Goal: Find specific page/section: Find specific page/section

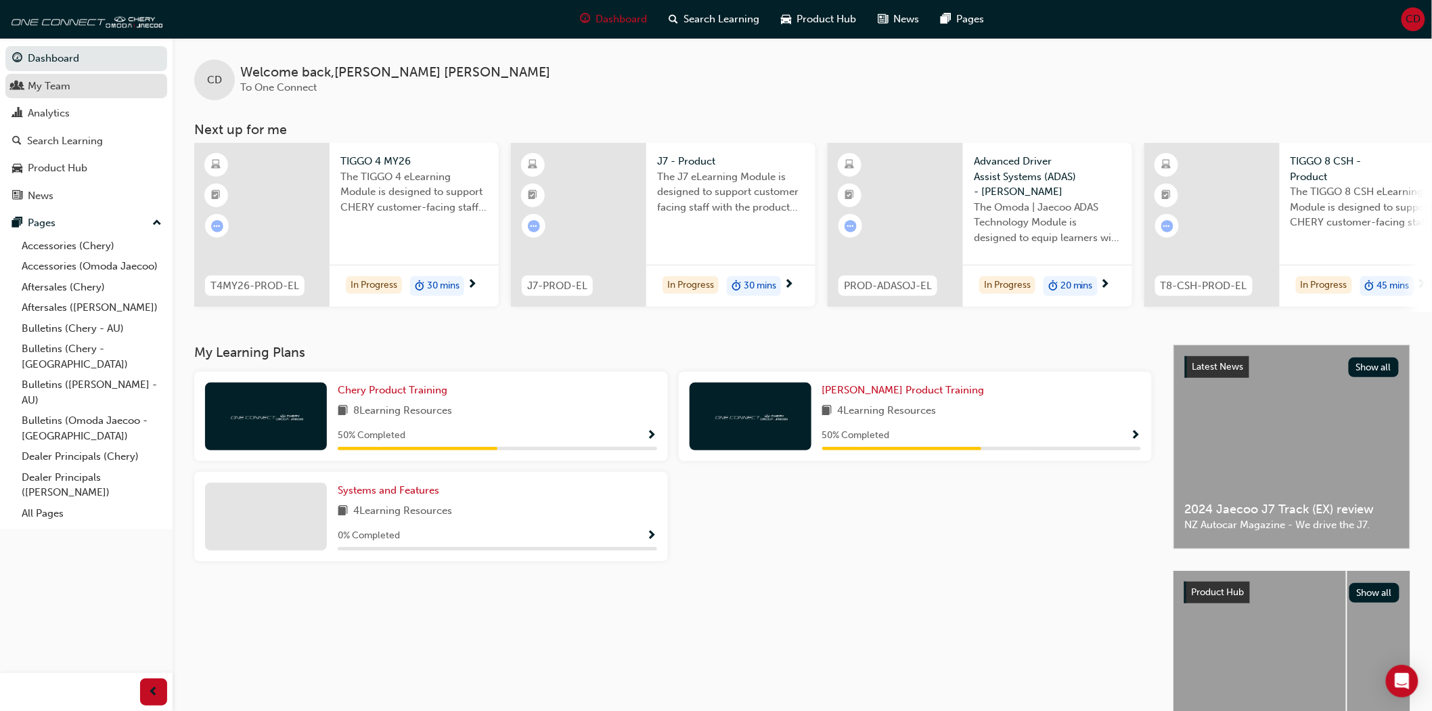
click at [92, 91] on div "My Team" at bounding box center [86, 86] width 148 height 17
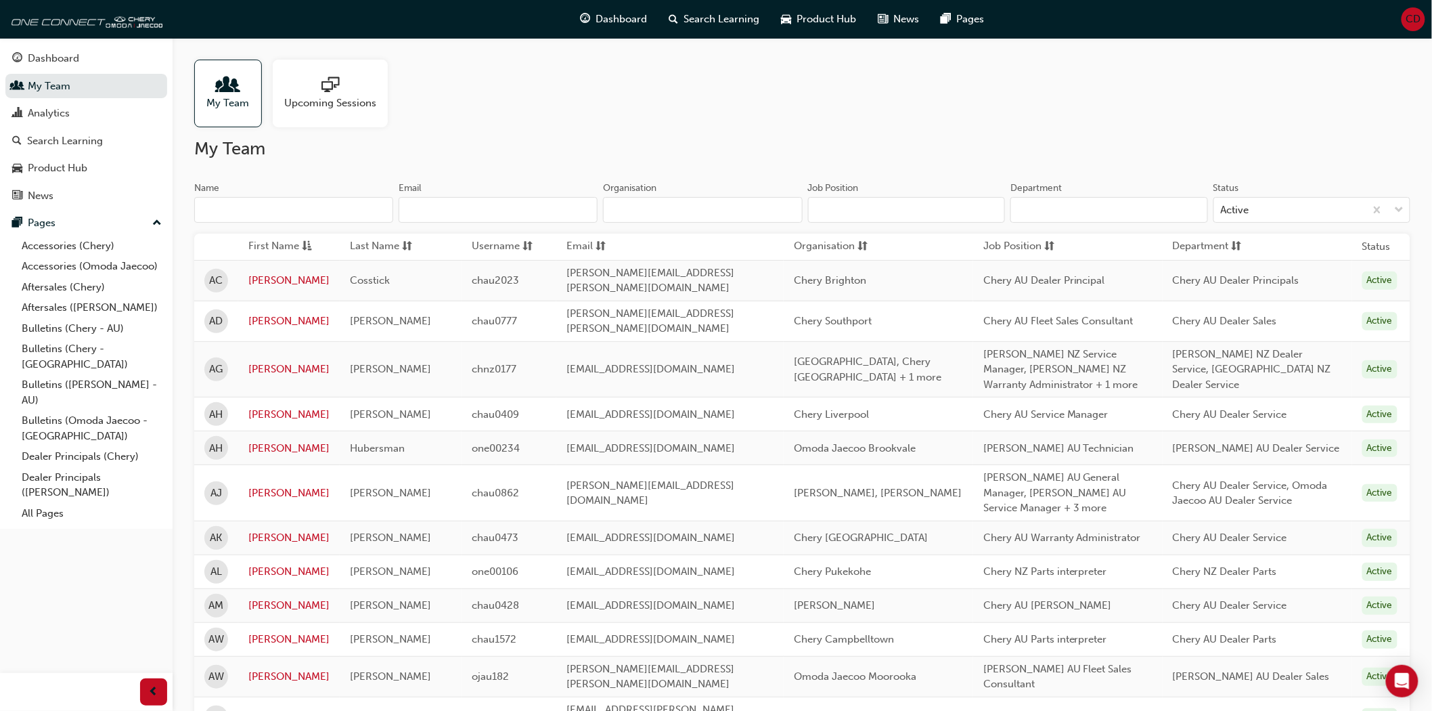
click at [315, 206] on input "Name" at bounding box center [293, 210] width 199 height 26
click at [315, 205] on input "Name" at bounding box center [293, 210] width 199 height 26
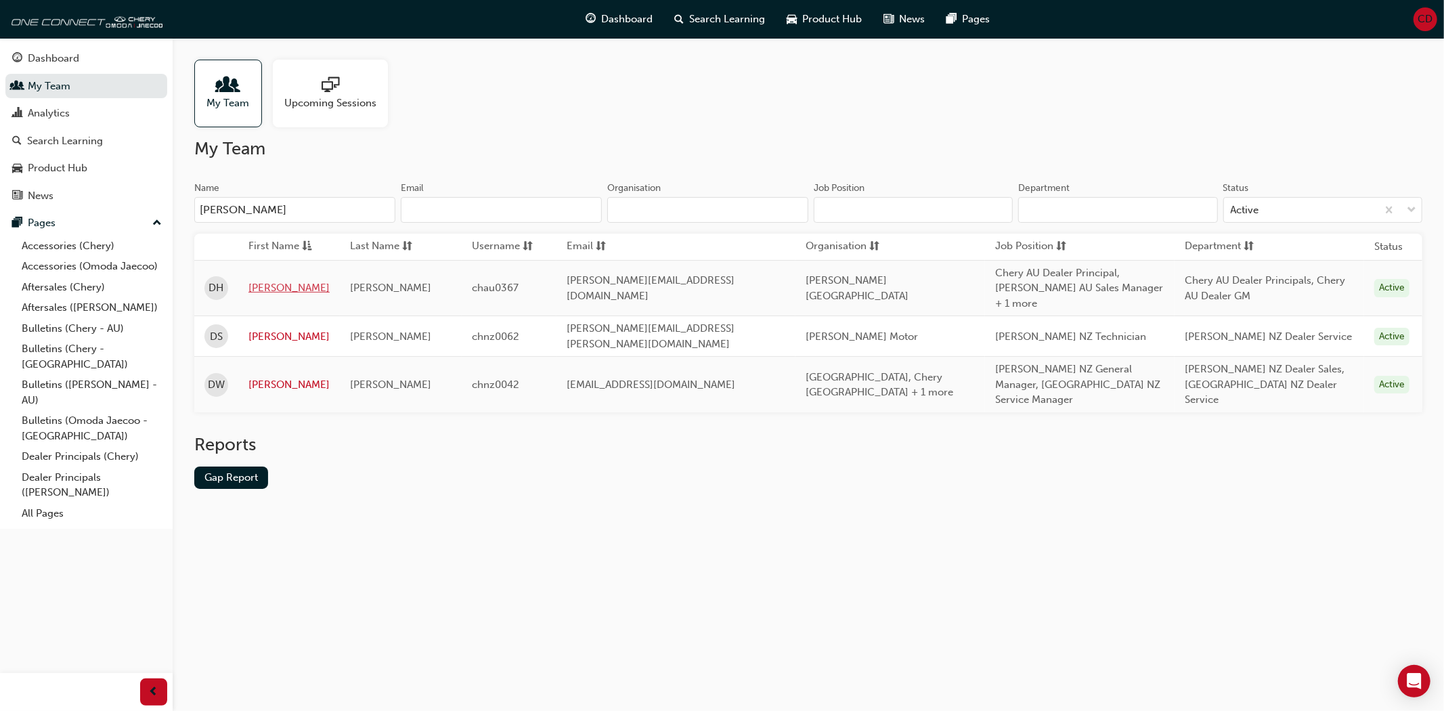
type input "[PERSON_NAME]"
click at [254, 280] on link "[PERSON_NAME]" at bounding box center [288, 288] width 81 height 16
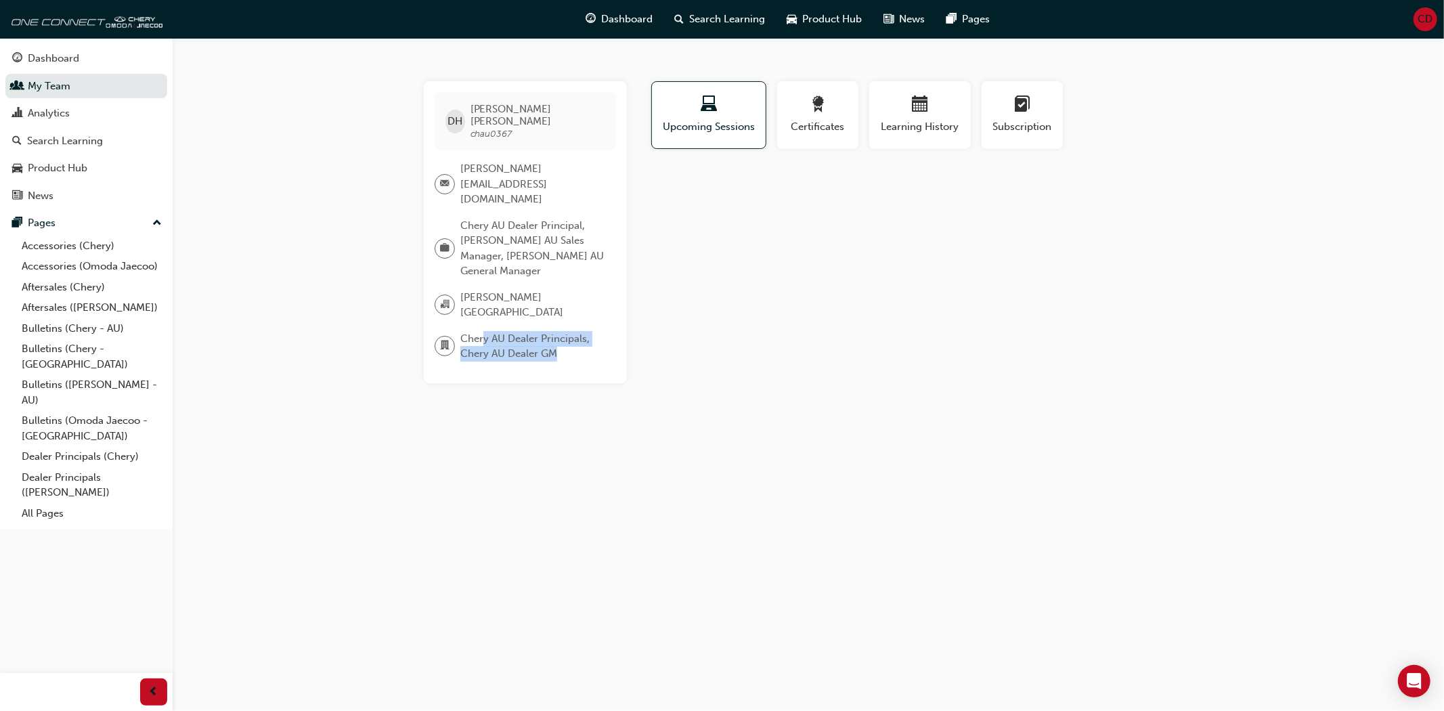
drag, startPoint x: 585, startPoint y: 305, endPoint x: 485, endPoint y: 287, distance: 102.5
click at [485, 331] on span "Chery AU Dealer Principals, Chery AU Dealer GM" at bounding box center [532, 346] width 145 height 30
click at [571, 290] on div "[PERSON_NAME][GEOGRAPHIC_DATA]" at bounding box center [520, 305] width 171 height 30
click at [901, 110] on div "button" at bounding box center [919, 106] width 81 height 21
